Goal: Information Seeking & Learning: Learn about a topic

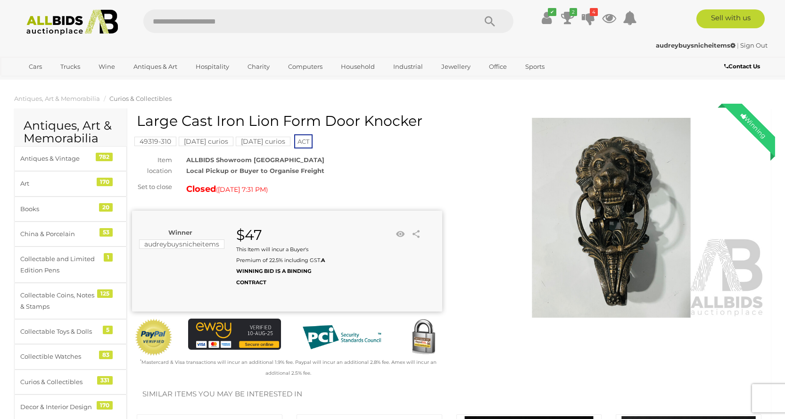
click at [58, 21] on img at bounding box center [72, 22] width 102 height 26
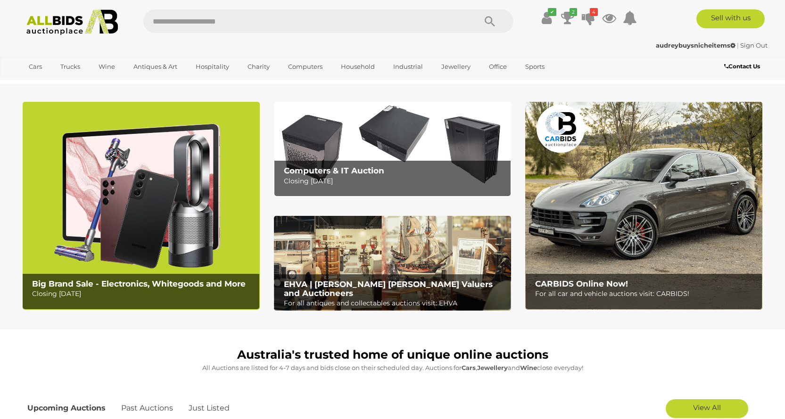
click at [572, 17] on icon at bounding box center [567, 17] width 13 height 17
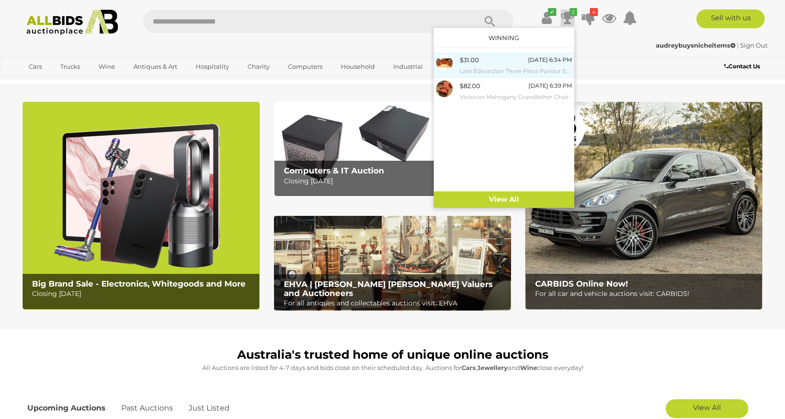
click at [502, 70] on small "Late Edwardian Three Piece Parlour Suite Including Settee and a Pair of Armchai…" at bounding box center [516, 71] width 112 height 10
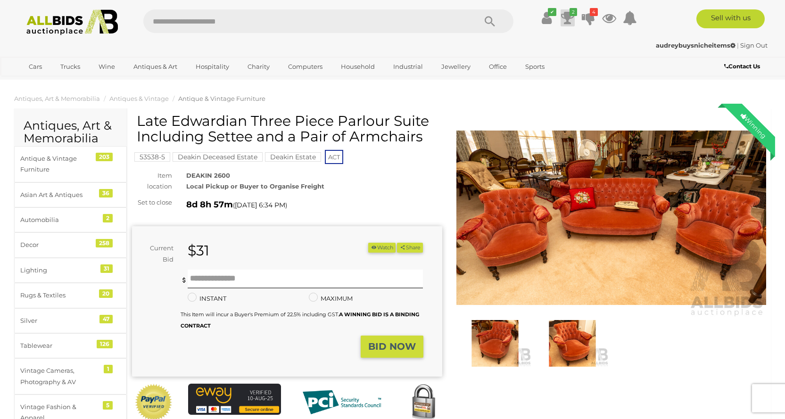
click at [568, 18] on icon at bounding box center [567, 17] width 13 height 17
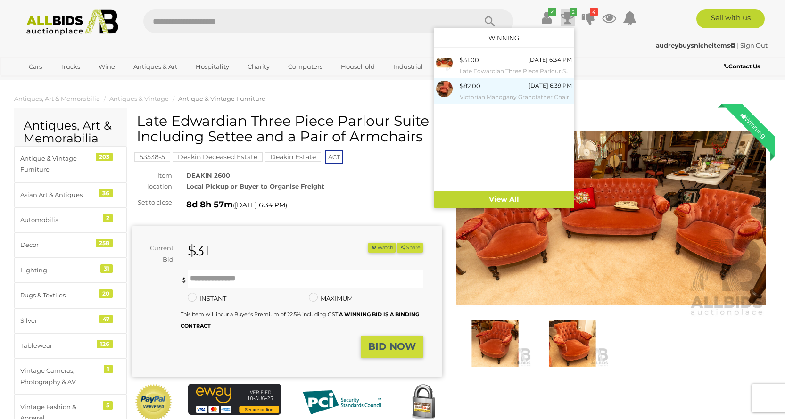
click at [528, 87] on div "[DATE] 6:39 PM" at bounding box center [549, 86] width 43 height 10
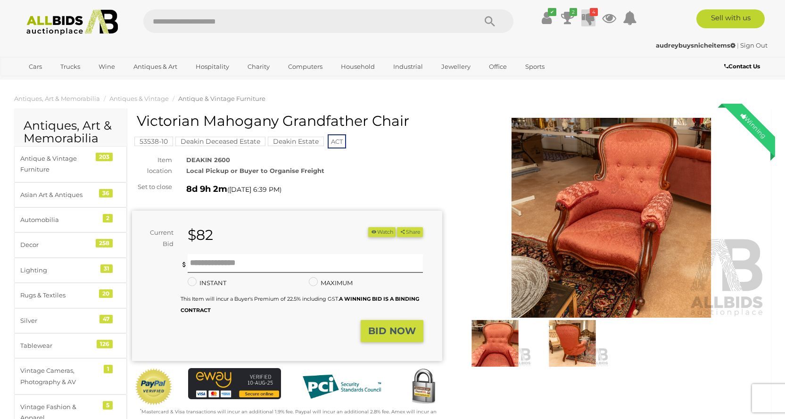
click at [587, 22] on icon at bounding box center [588, 17] width 13 height 17
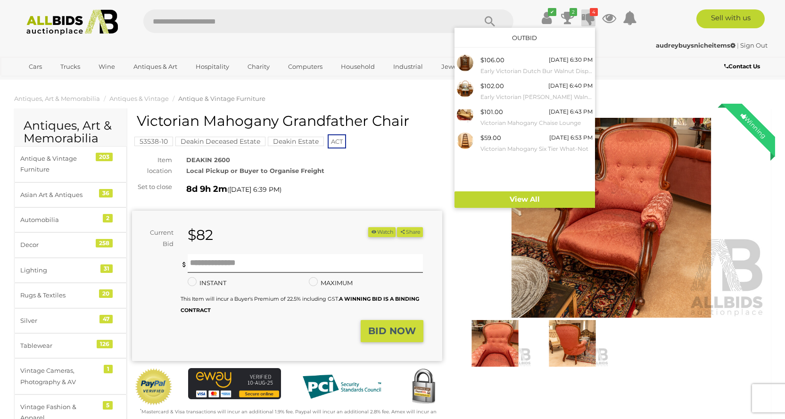
click at [590, 19] on icon at bounding box center [588, 17] width 13 height 17
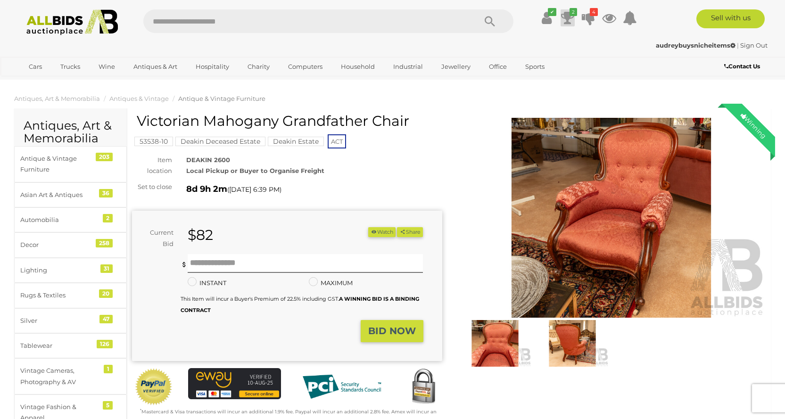
click at [572, 19] on icon at bounding box center [567, 17] width 13 height 17
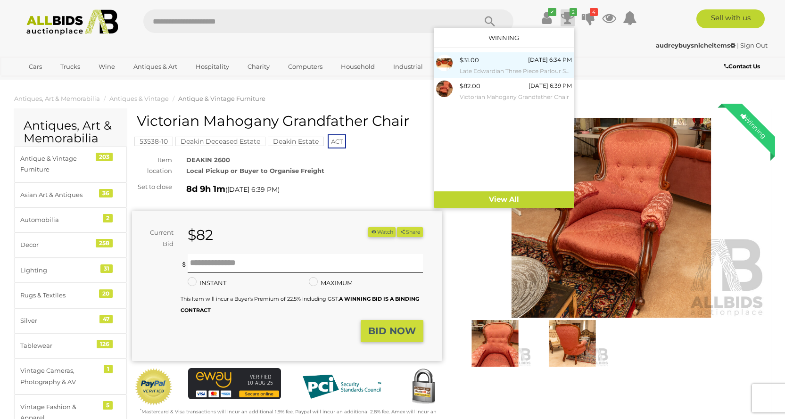
click at [553, 64] on div "[DATE] 6:34 PM" at bounding box center [550, 60] width 44 height 10
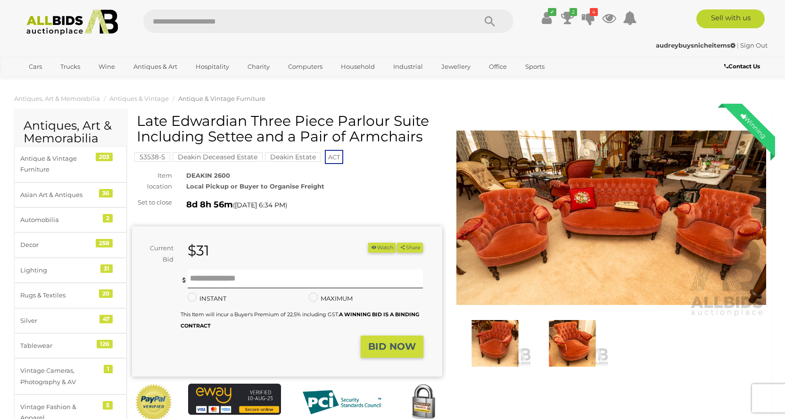
click at [573, 333] on img at bounding box center [572, 343] width 73 height 47
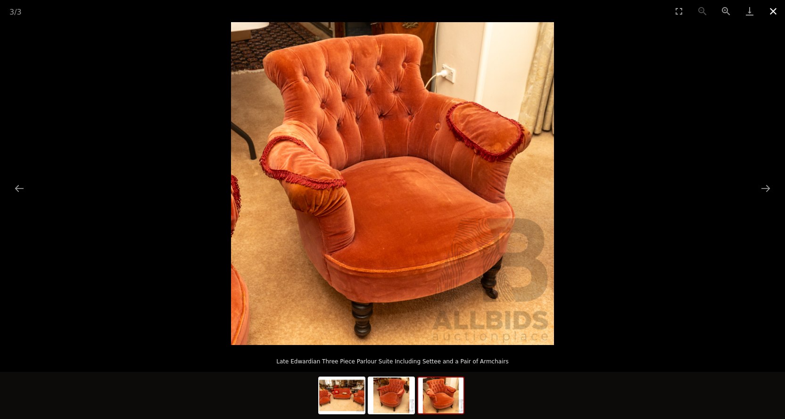
click at [774, 10] on button "Close gallery" at bounding box center [773, 11] width 24 height 22
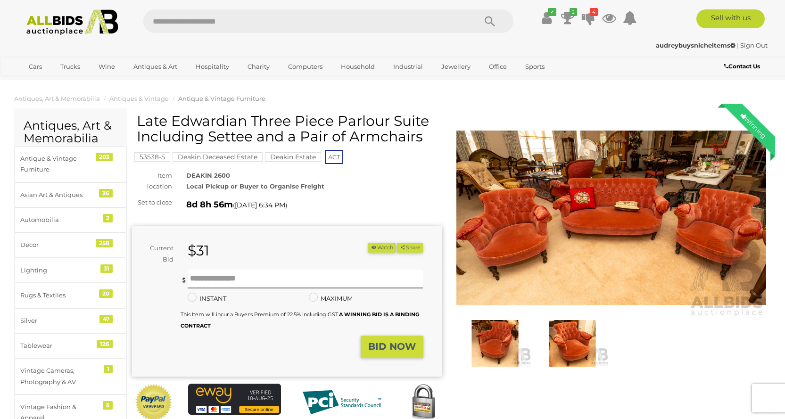
click at [572, 259] on img at bounding box center [611, 218] width 310 height 200
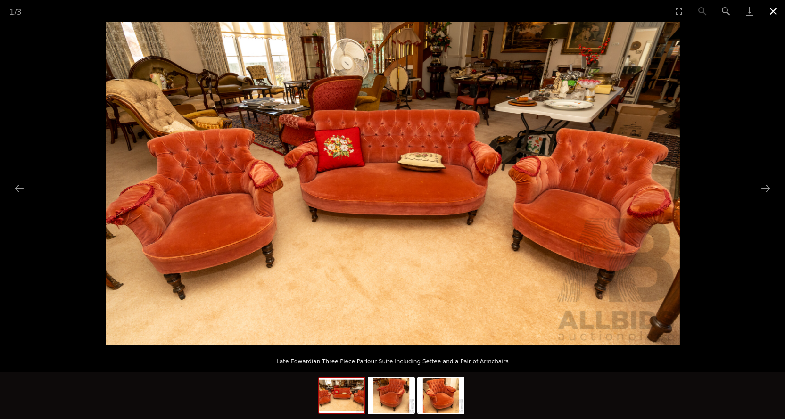
click at [766, 15] on button "Close gallery" at bounding box center [773, 11] width 24 height 22
